Goal: Find specific page/section: Find specific page/section

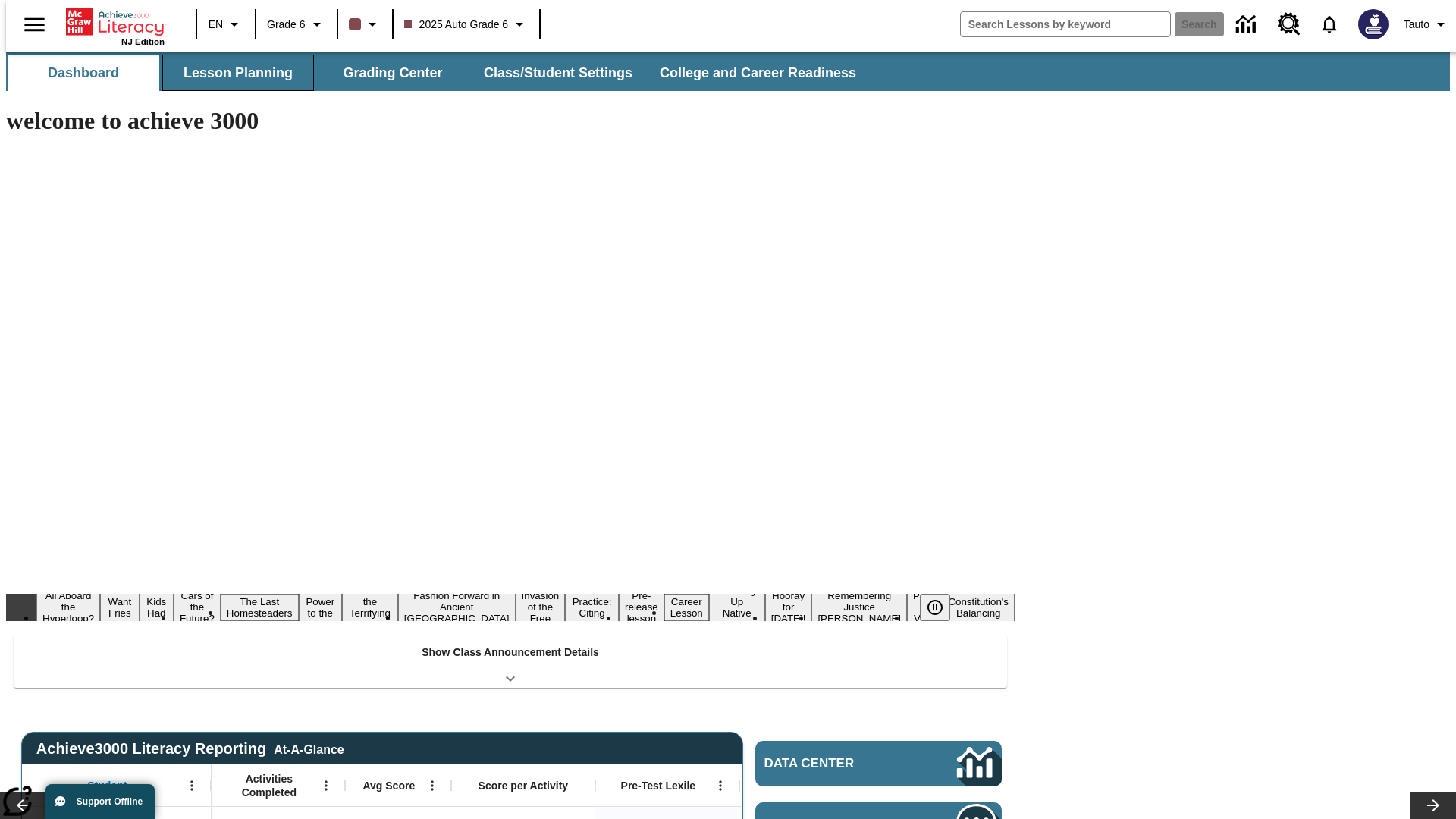
click at [232, 72] on button "Lesson Planning" at bounding box center [238, 73] width 152 height 37
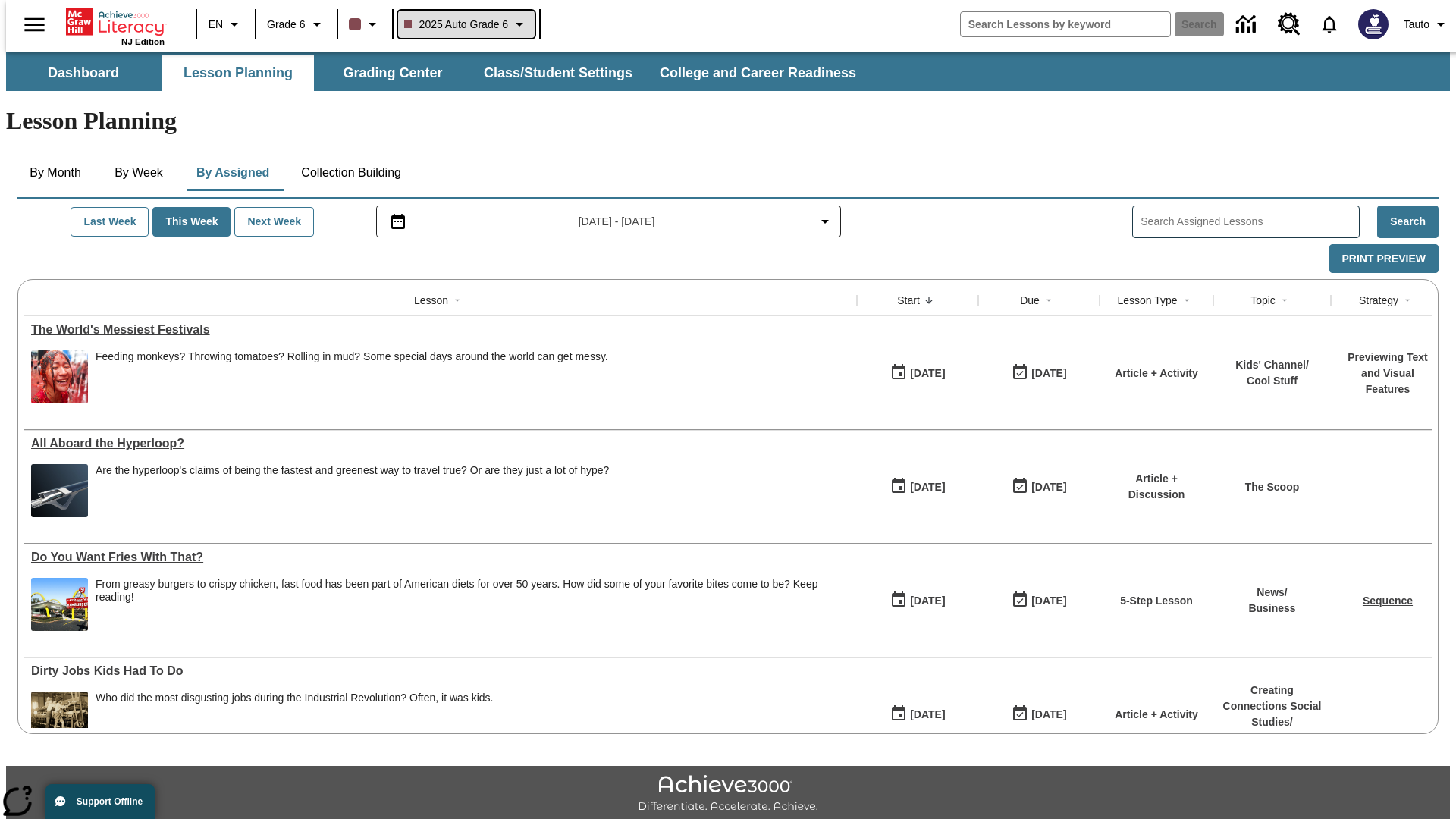
click at [464, 24] on span "2025 Auto Grade 6" at bounding box center [456, 24] width 104 height 16
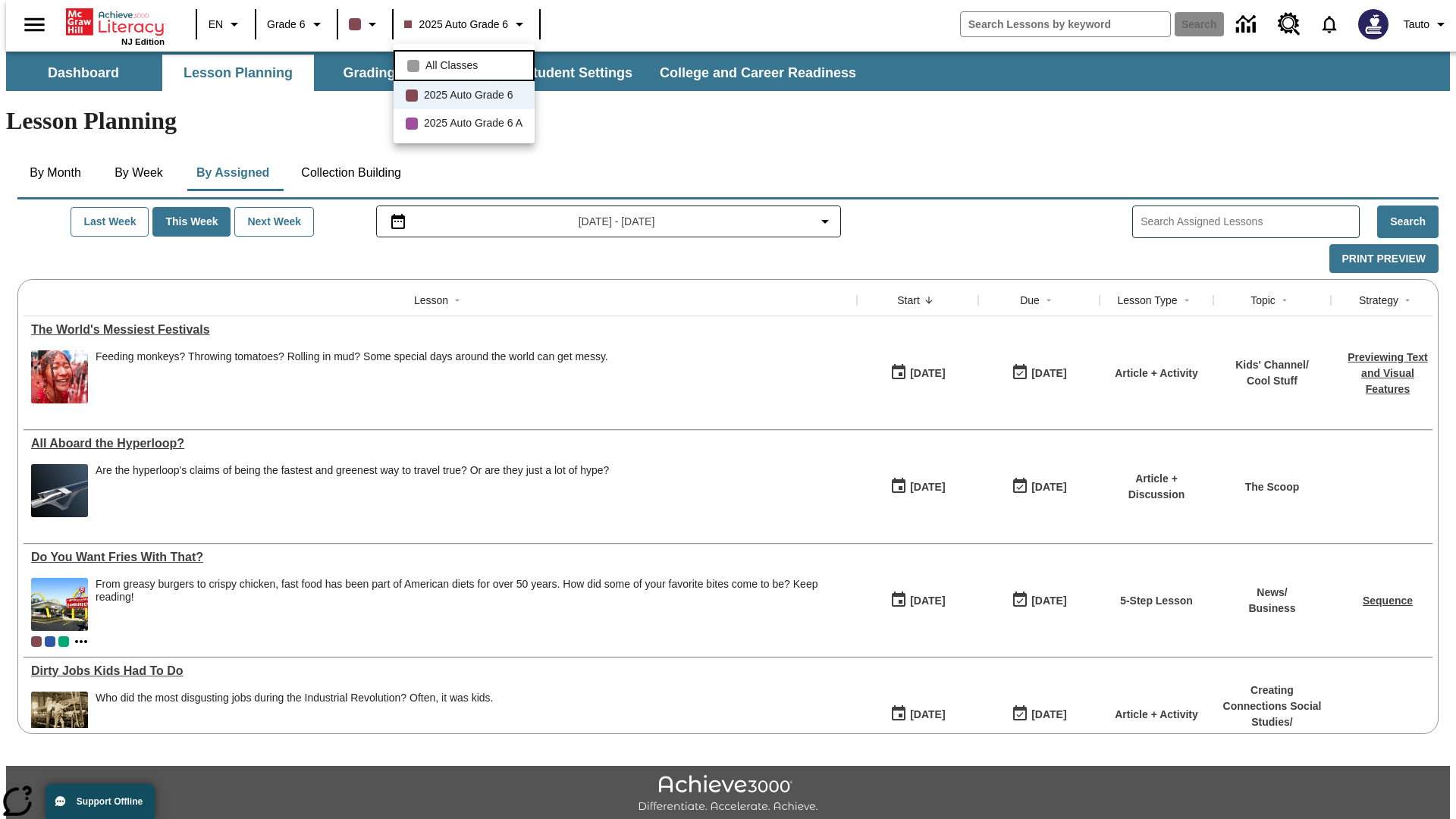
click at [467, 64] on span "All Classes" at bounding box center [451, 66] width 53 height 16
